Goal: Transaction & Acquisition: Obtain resource

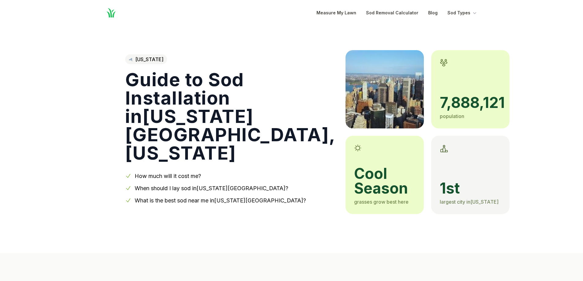
click at [440, 109] on span "7,888,121" at bounding box center [470, 103] width 61 height 15
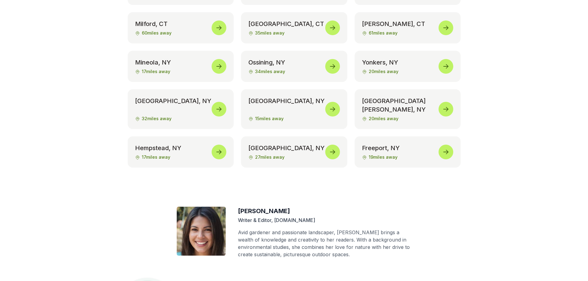
scroll to position [3185, 0]
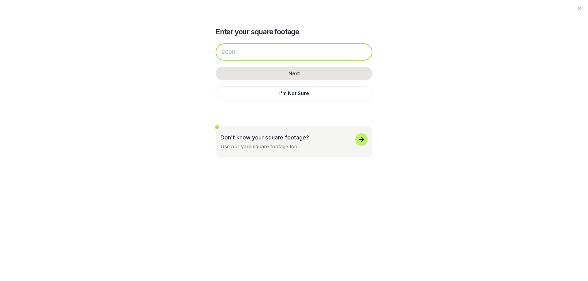
click at [272, 55] on input "number" at bounding box center [294, 51] width 157 height 17
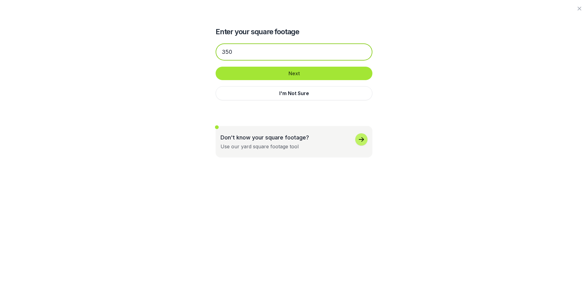
type input "350"
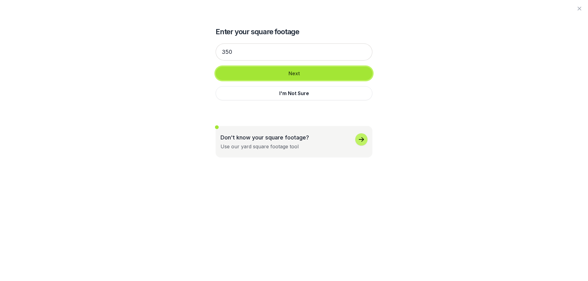
click at [277, 79] on button "Next" at bounding box center [294, 73] width 157 height 13
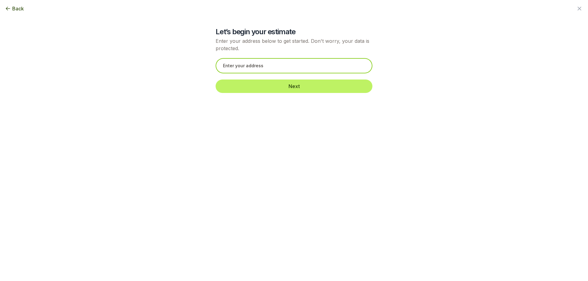
click at [284, 72] on input "text" at bounding box center [294, 65] width 157 height 15
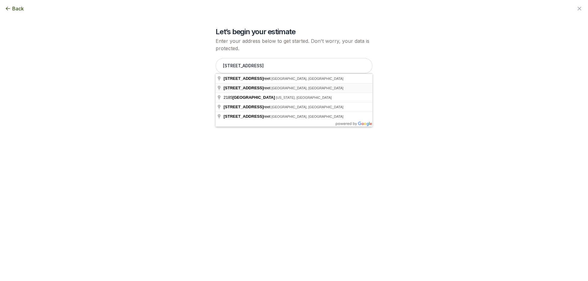
type input "[STREET_ADDRESS]"
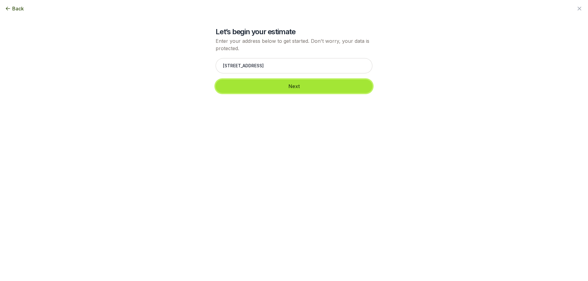
click at [273, 86] on button "Next" at bounding box center [294, 86] width 157 height 13
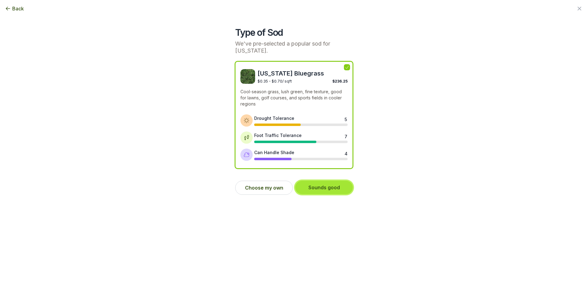
click at [318, 188] on button "Sounds good" at bounding box center [324, 187] width 58 height 13
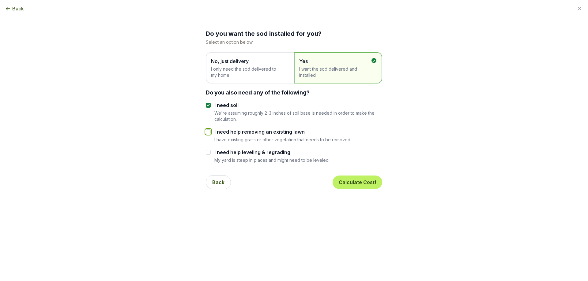
click at [210, 132] on input "I need help removing an existing lawn" at bounding box center [208, 132] width 5 height 5
checkbox input "true"
click at [211, 153] on div "I need help leveling & regrading My yard is steep in places and might need to b…" at bounding box center [294, 156] width 176 height 14
click at [209, 151] on input "I need help leveling & regrading" at bounding box center [208, 152] width 5 height 5
checkbox input "true"
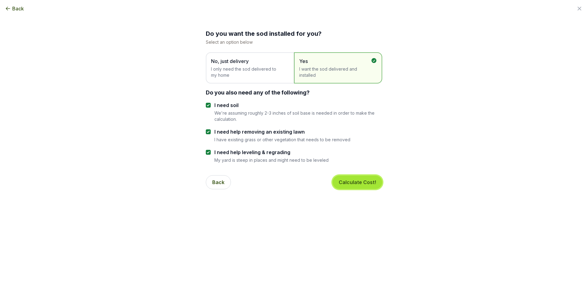
click at [360, 185] on button "Calculate Cost!" at bounding box center [358, 182] width 50 height 13
